Goal: Check status: Check status

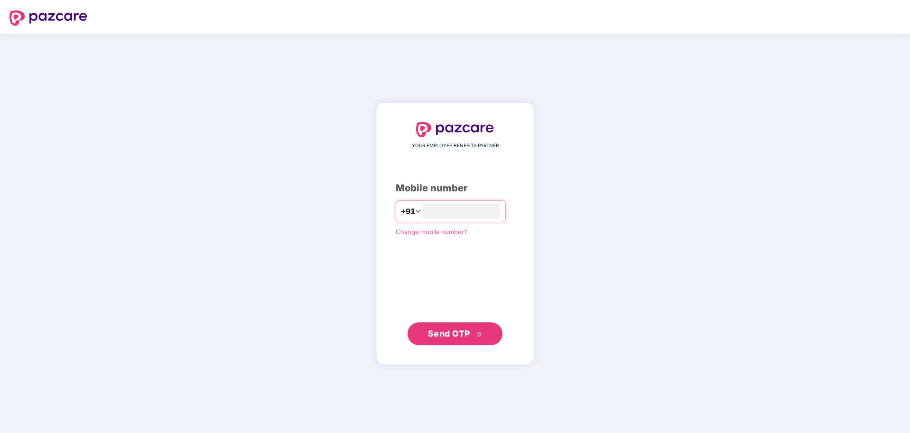
click at [462, 222] on div "YOUR EMPLOYEE BENEFITS PARTNER Mobile number +91 Change mobile number? Send OTP" at bounding box center [455, 233] width 119 height 223
click at [454, 210] on input "number" at bounding box center [462, 210] width 78 height 15
type input "**********"
click at [466, 330] on span "Send OTP" at bounding box center [449, 333] width 42 height 10
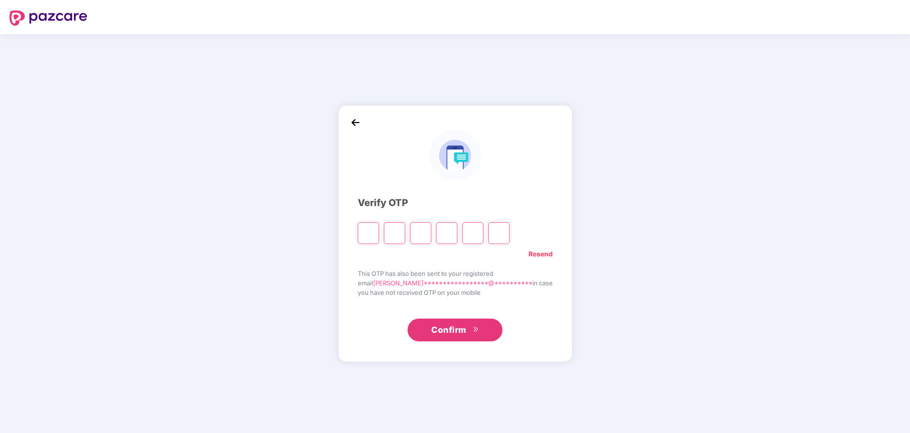
type input "*"
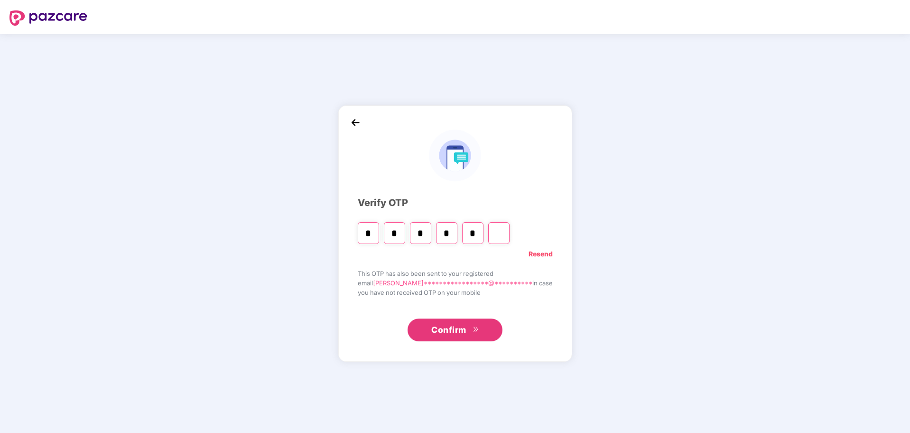
type input "*"
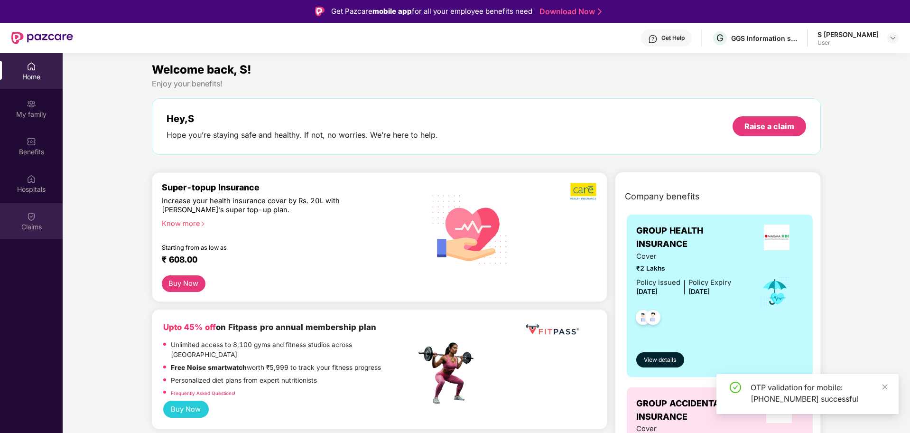
click at [44, 214] on div "Claims" at bounding box center [31, 221] width 63 height 36
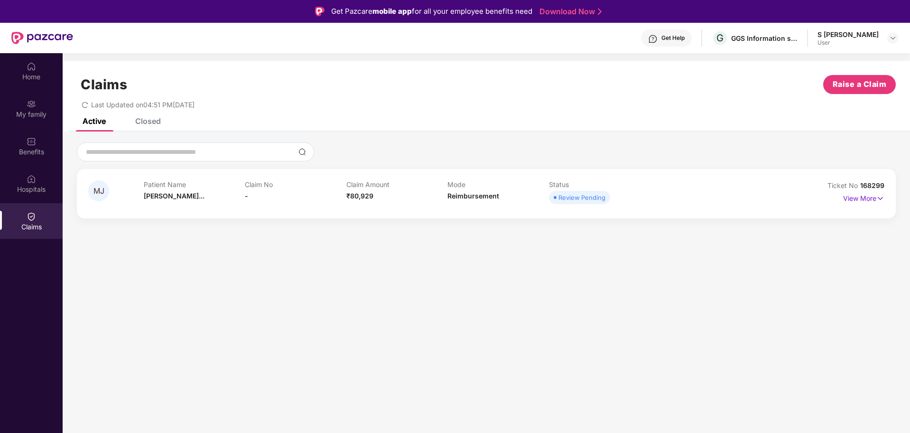
click at [882, 203] on div "View More" at bounding box center [863, 198] width 41 height 15
click at [879, 201] on img at bounding box center [880, 198] width 8 height 10
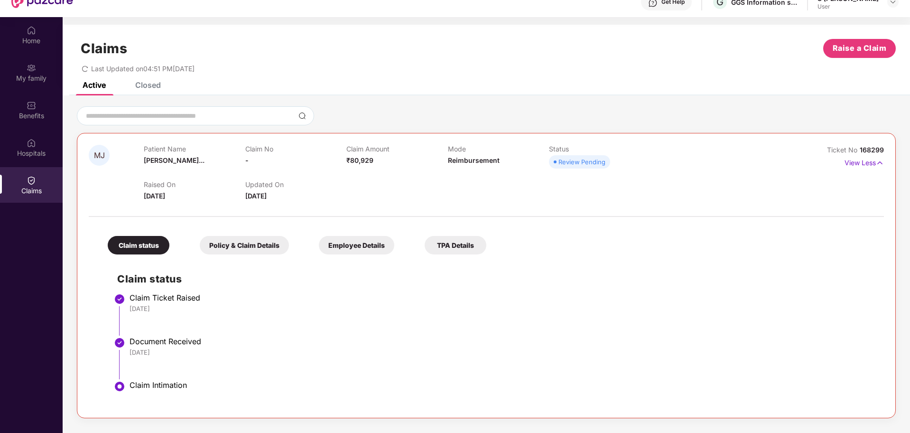
scroll to position [53, 0]
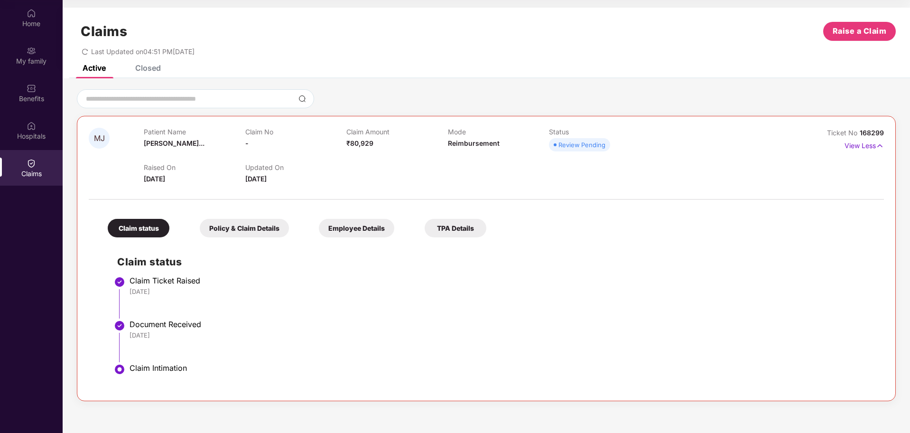
click at [568, 147] on div "Review Pending" at bounding box center [581, 144] width 47 height 9
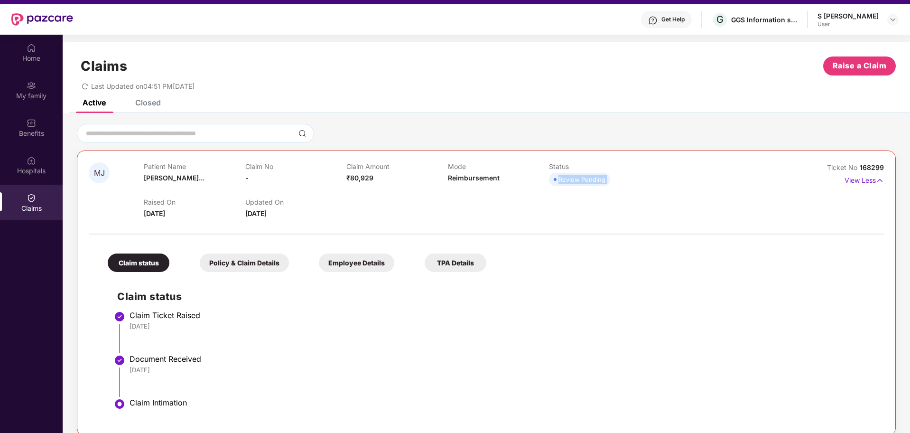
scroll to position [0, 0]
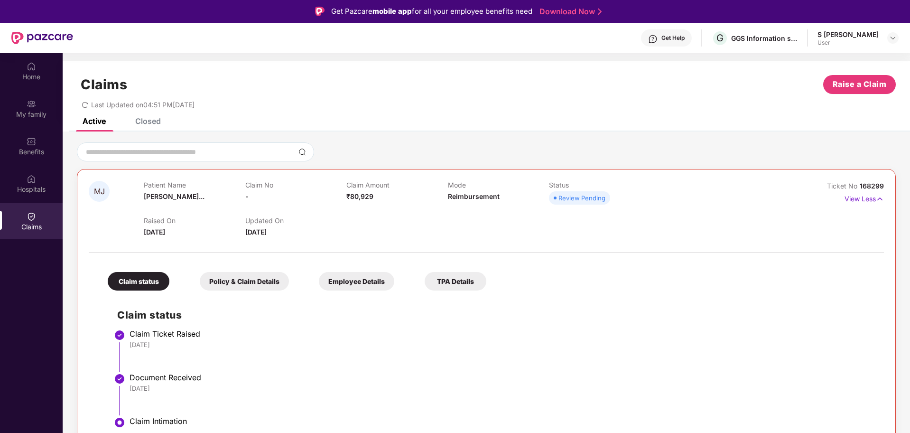
click at [158, 124] on div "Closed" at bounding box center [148, 120] width 26 height 9
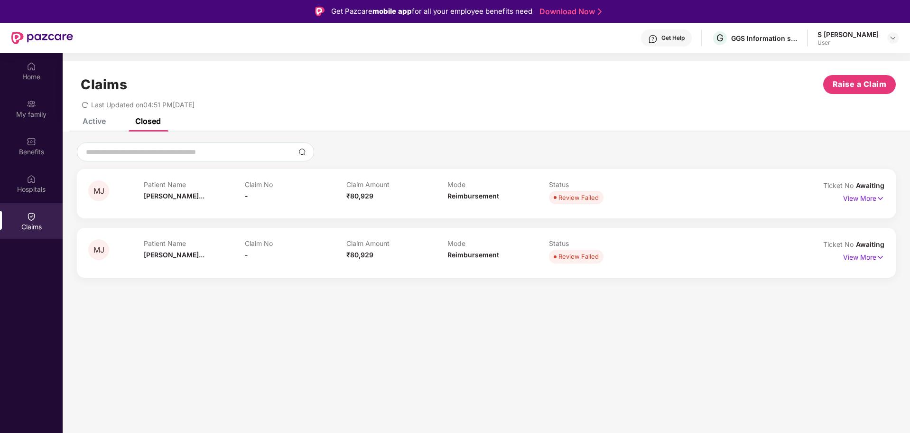
click at [102, 115] on div "Claims Raise a Claim Last Updated on 04:51 PM[DATE]" at bounding box center [486, 89] width 847 height 57
click at [101, 119] on div "Active" at bounding box center [94, 120] width 23 height 9
